Goal: Task Accomplishment & Management: Use online tool/utility

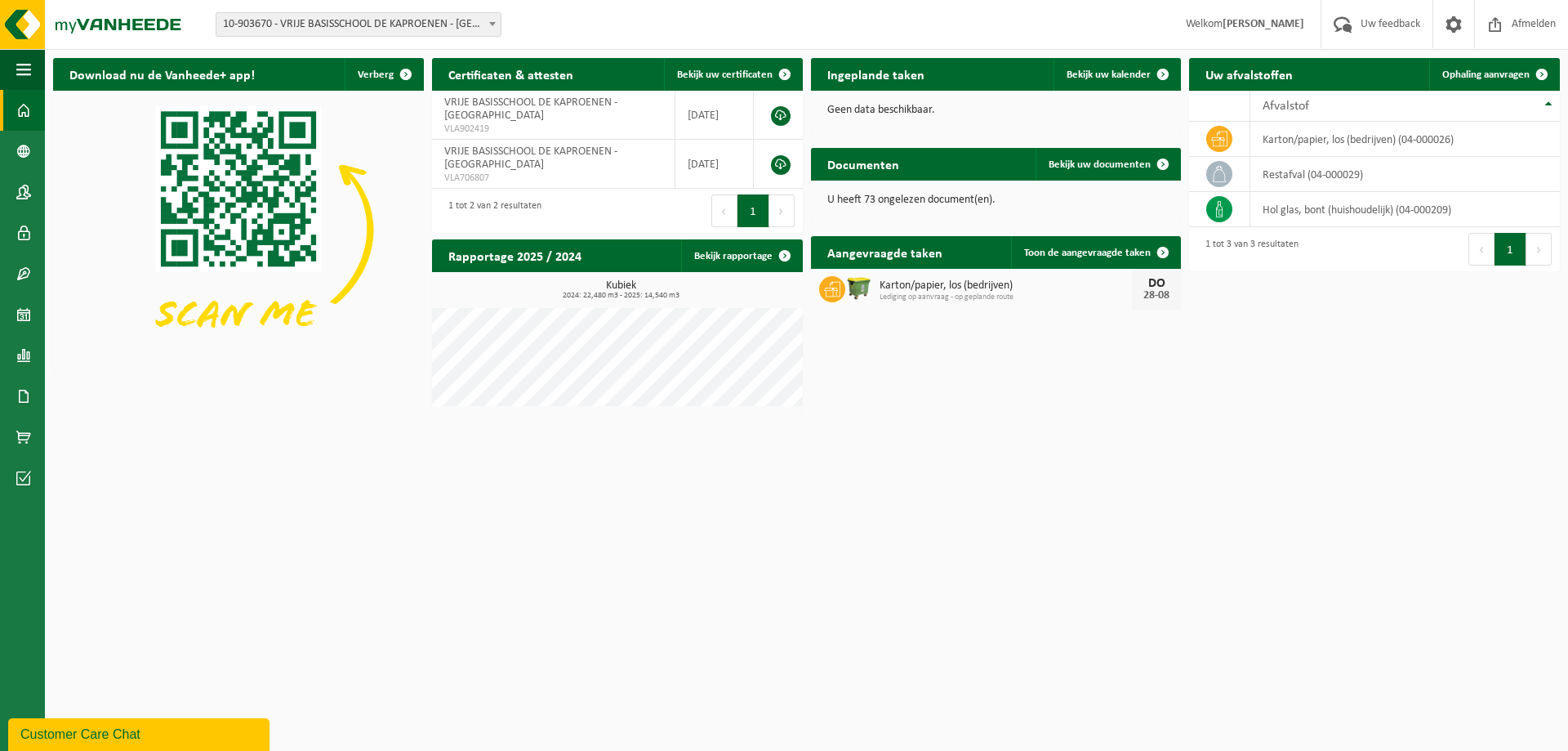
click at [249, 26] on span "10-903670 - VRIJE BASISSCHOOL DE KAPROENEN - [GEOGRAPHIC_DATA]" at bounding box center [358, 24] width 284 height 23
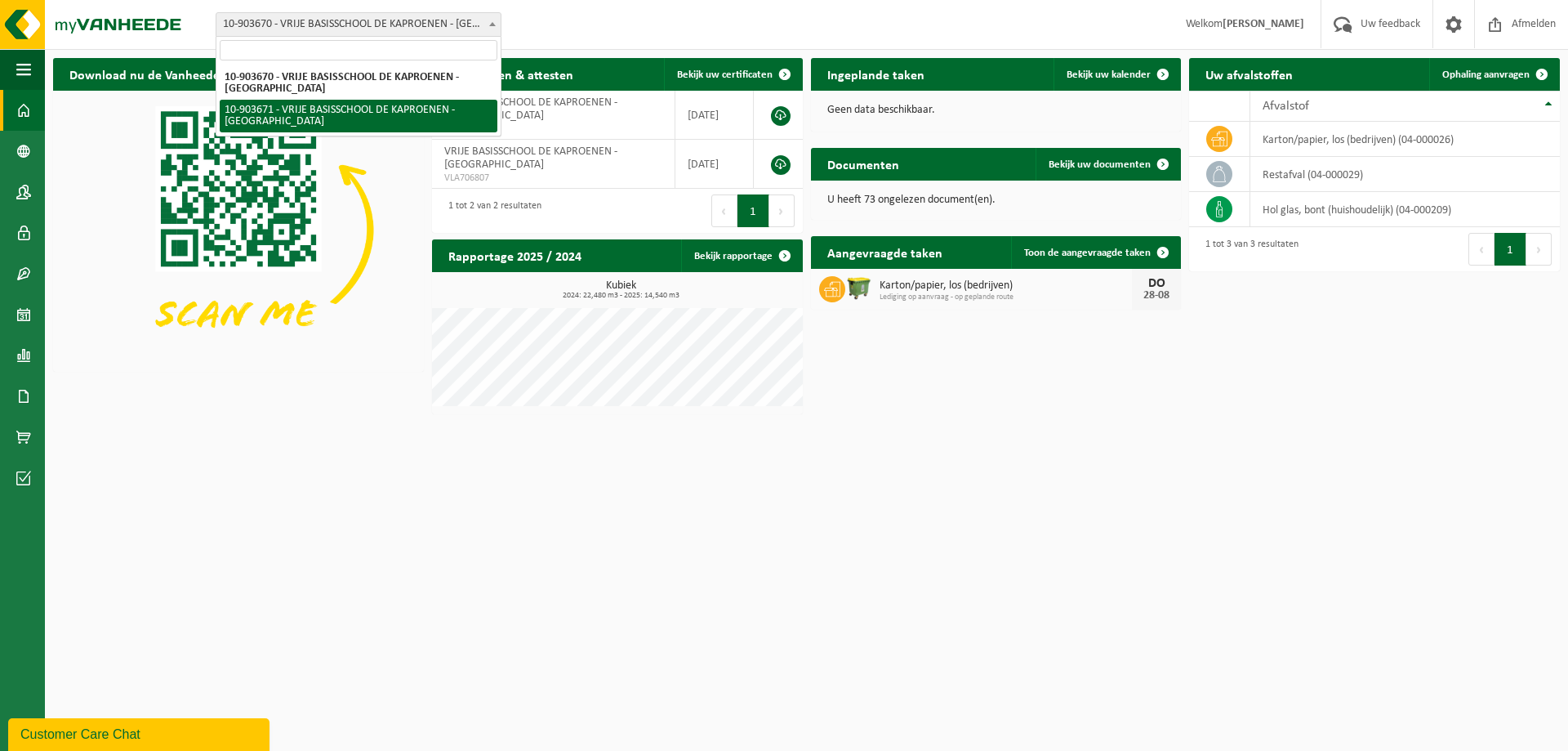
select select "122410"
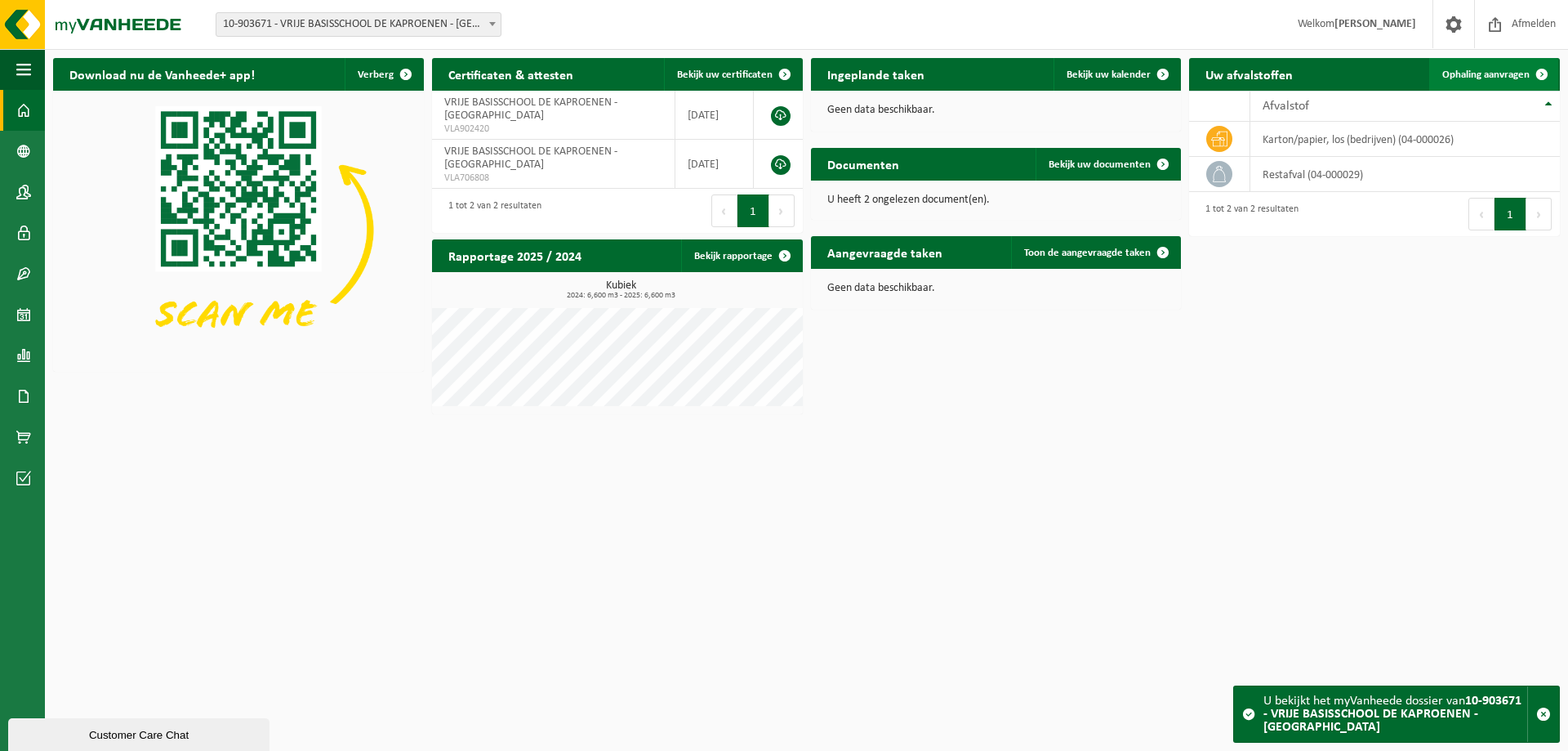
click at [1495, 64] on link "Ophaling aanvragen" at bounding box center [1493, 74] width 129 height 33
